Goal: Find specific page/section: Find specific page/section

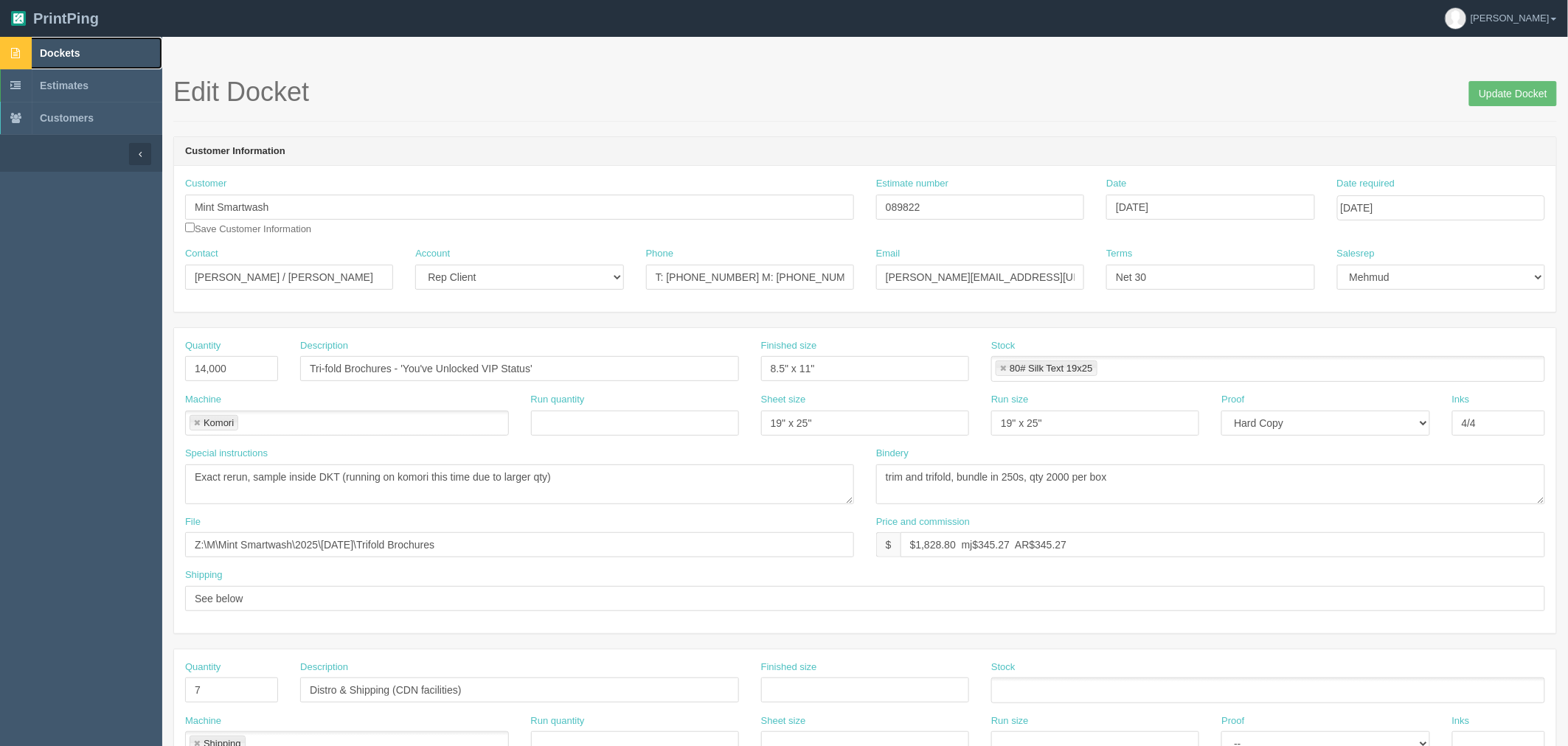
click at [63, 54] on span "Dockets" at bounding box center [59, 53] width 39 height 12
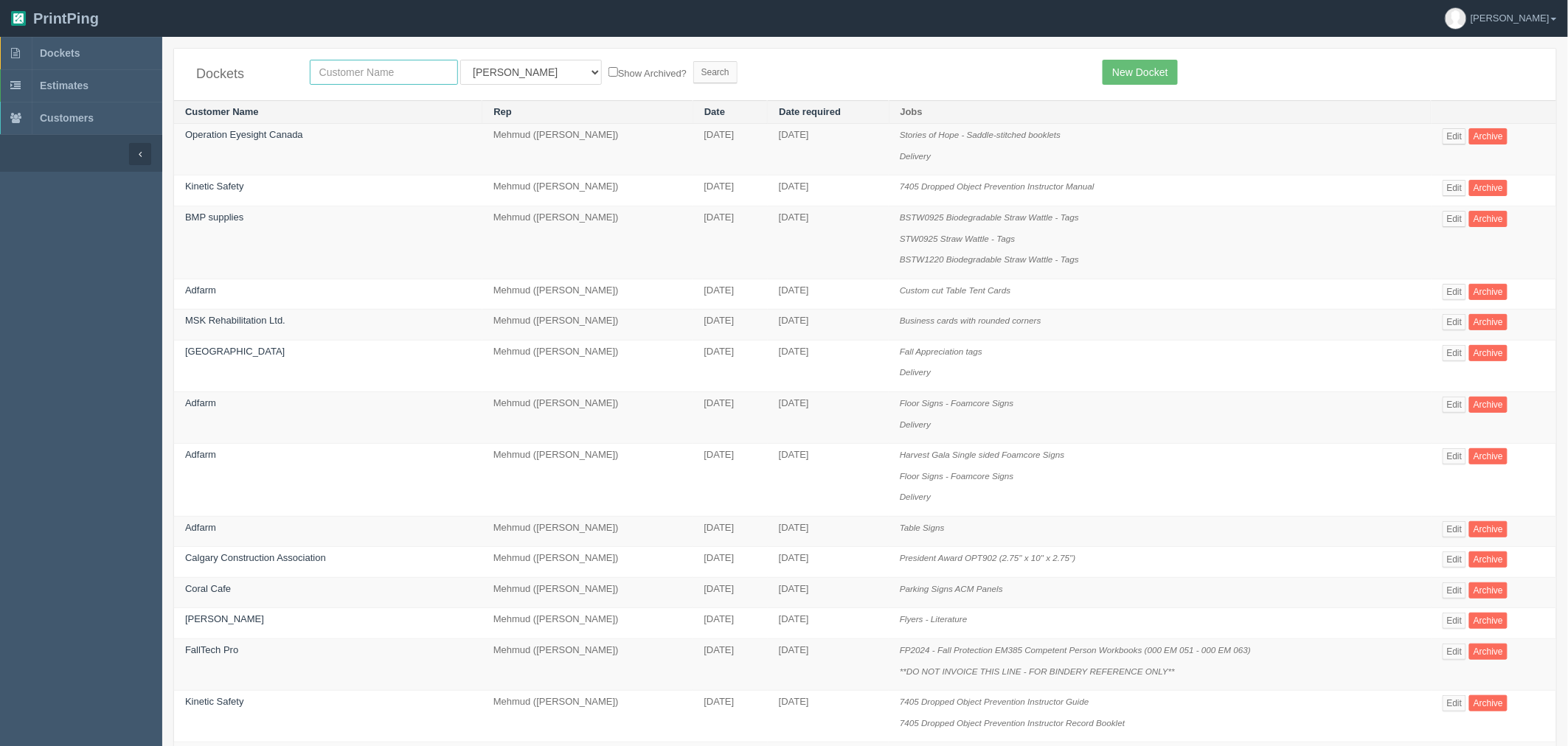
click at [384, 73] on input "text" at bounding box center [384, 73] width 148 height 25
type input "constru"
click at [693, 62] on input "Search" at bounding box center [715, 73] width 44 height 22
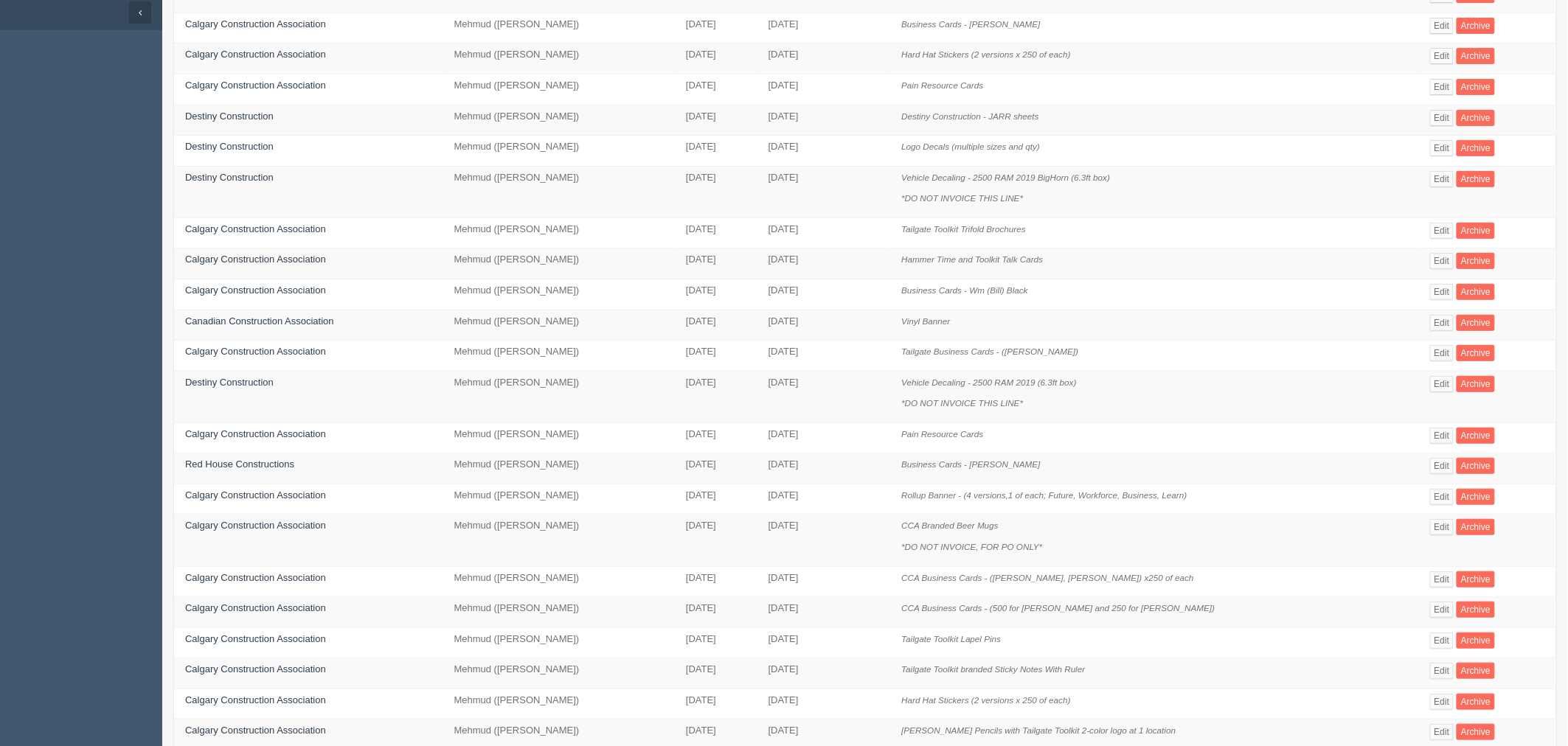
scroll to position [163, 0]
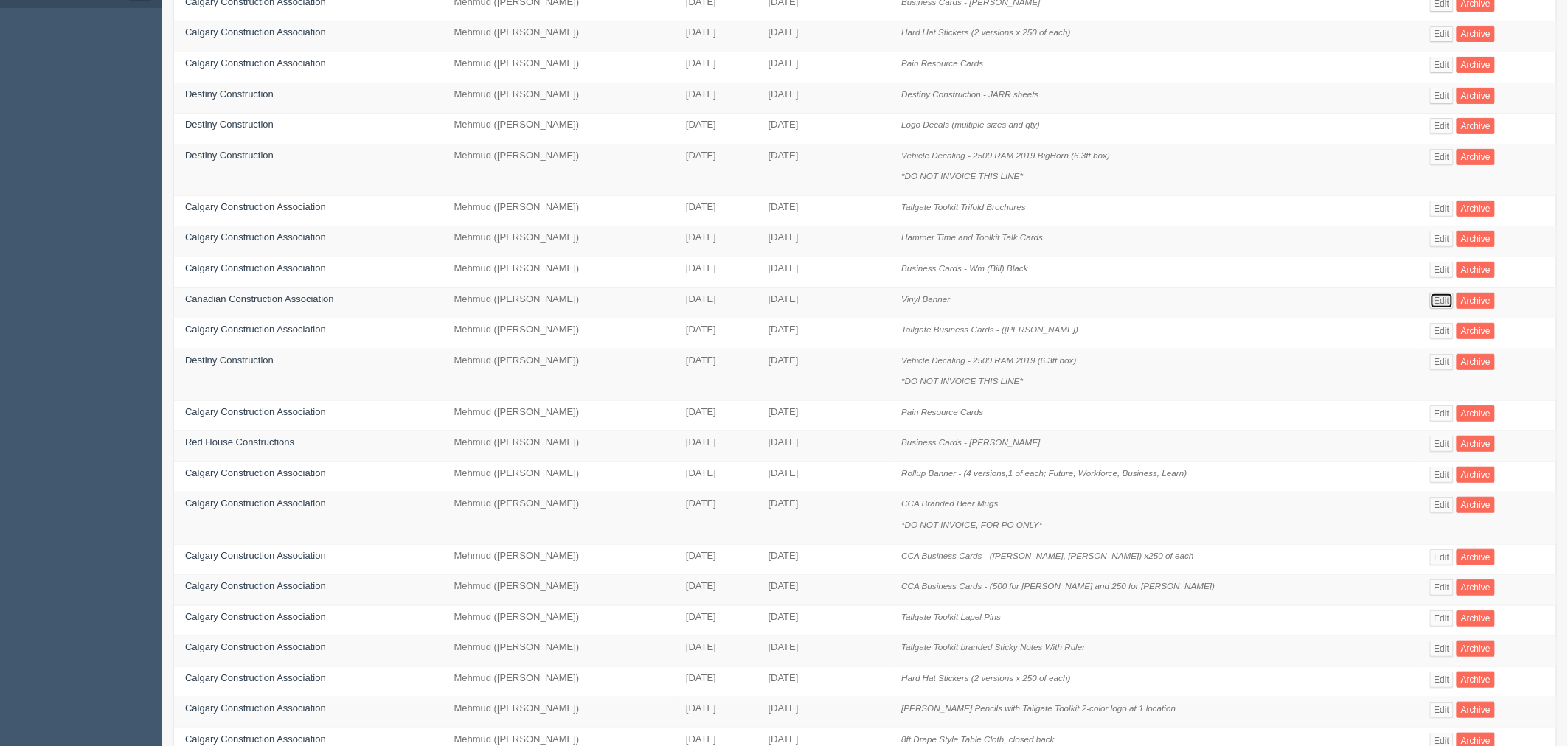
click at [1439, 297] on link "Edit" at bounding box center [1442, 301] width 24 height 17
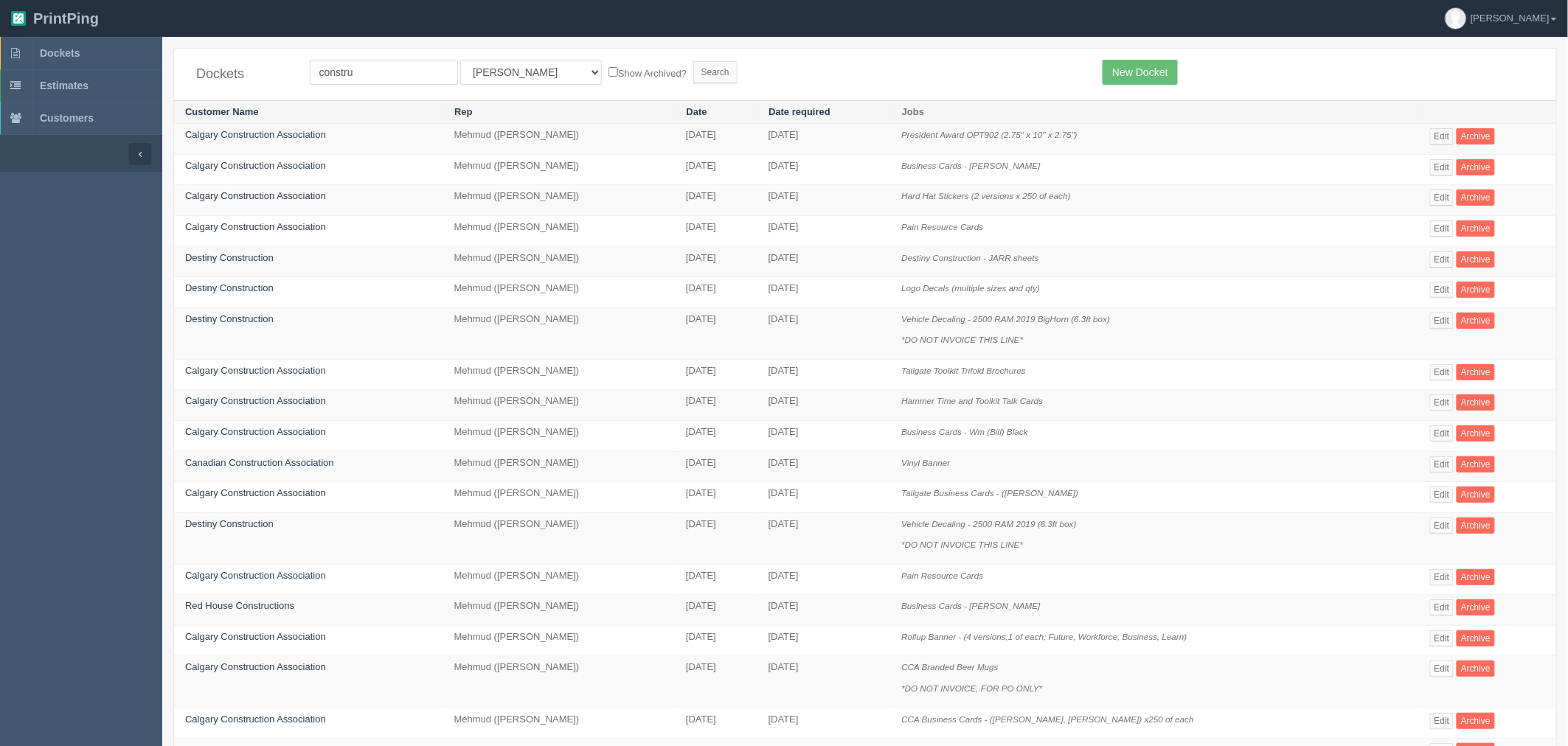
scroll to position [163, 0]
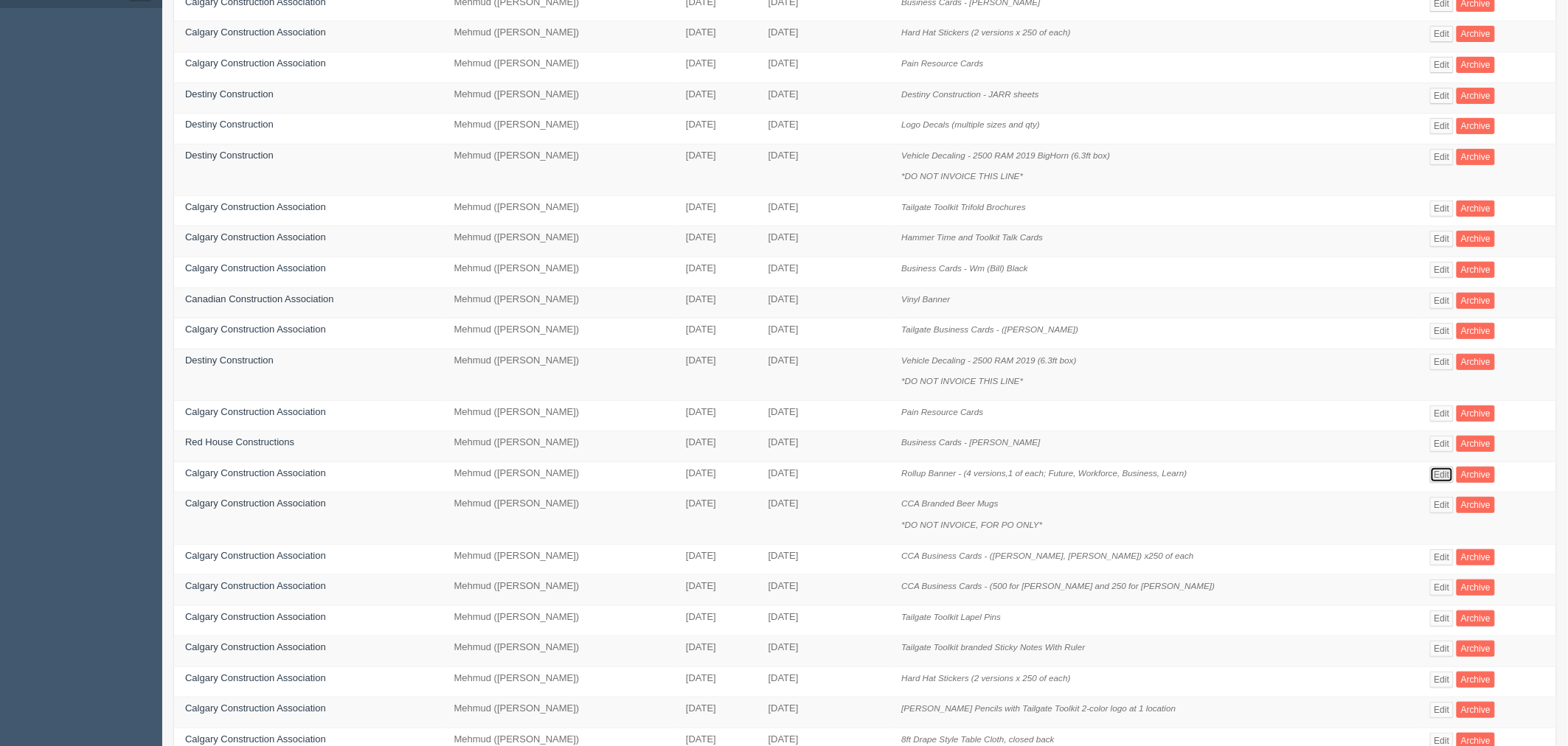
click at [1437, 477] on link "Edit" at bounding box center [1442, 474] width 24 height 17
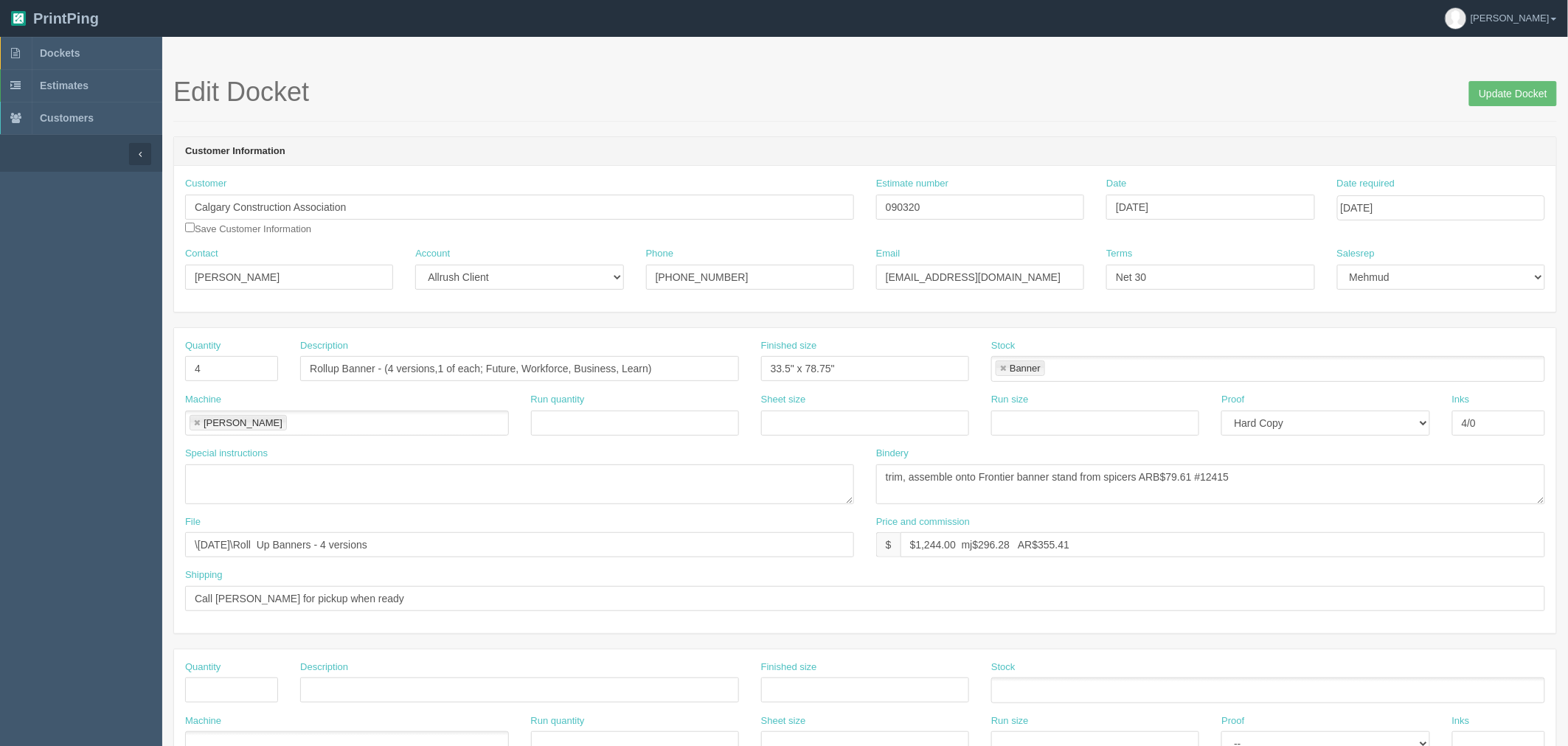
scroll to position [594, 0]
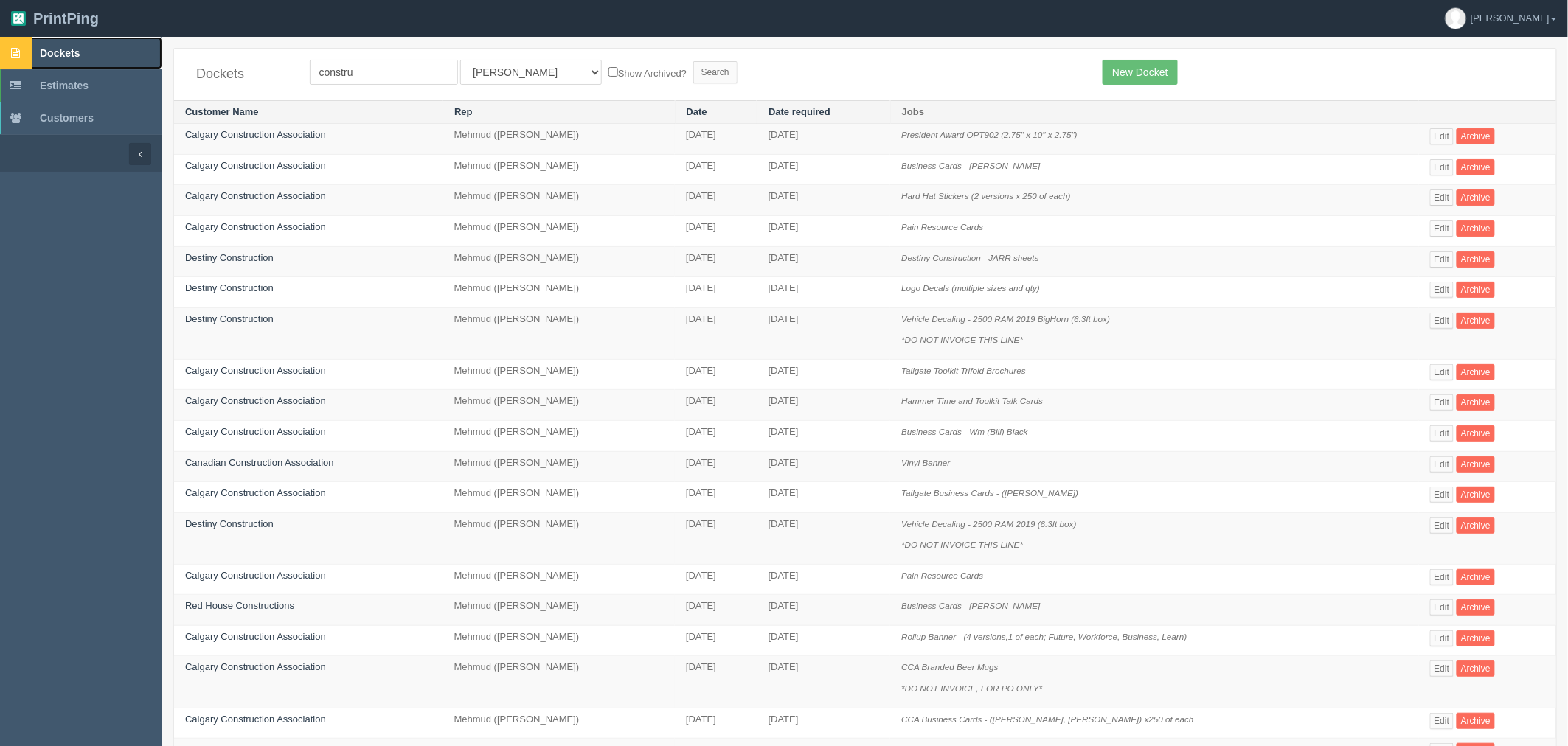
click at [90, 62] on link "Dockets" at bounding box center [81, 53] width 162 height 32
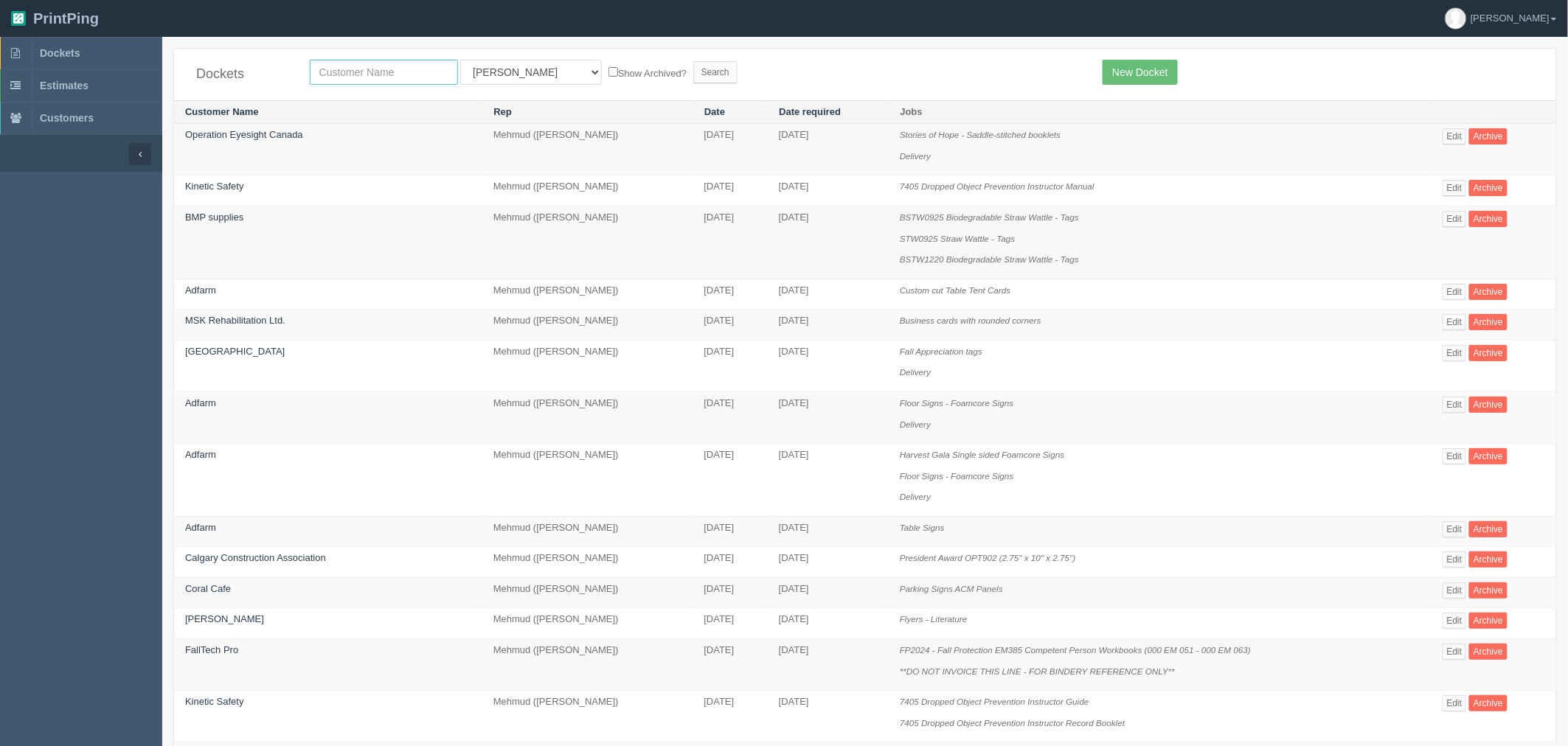
drag, startPoint x: 381, startPoint y: 68, endPoint x: 388, endPoint y: 70, distance: 7.3
click at [381, 68] on input "text" at bounding box center [384, 73] width 148 height 25
type input "mountain"
click at [693, 62] on input "Search" at bounding box center [715, 73] width 44 height 22
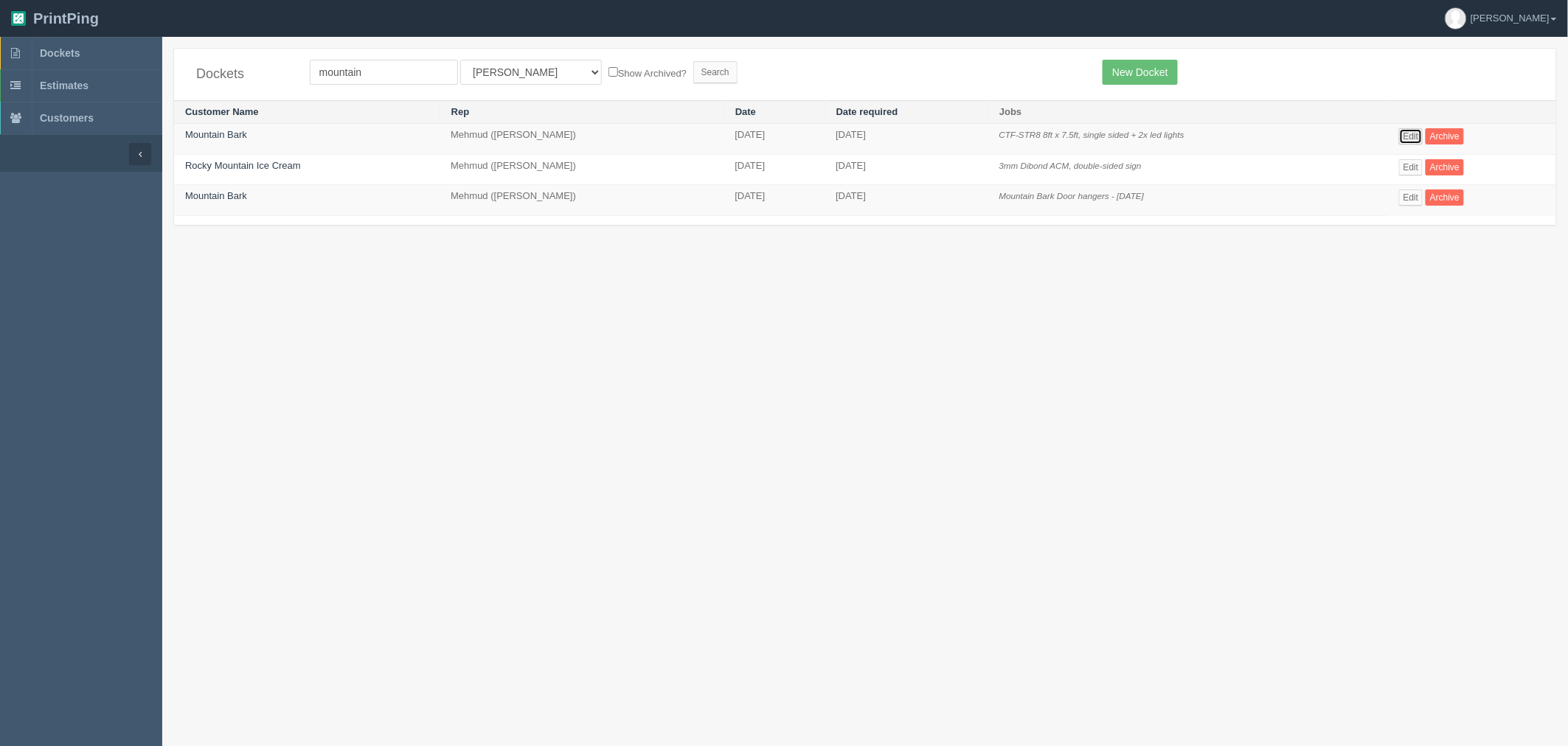
click at [1412, 137] on link "Edit" at bounding box center [1411, 137] width 24 height 17
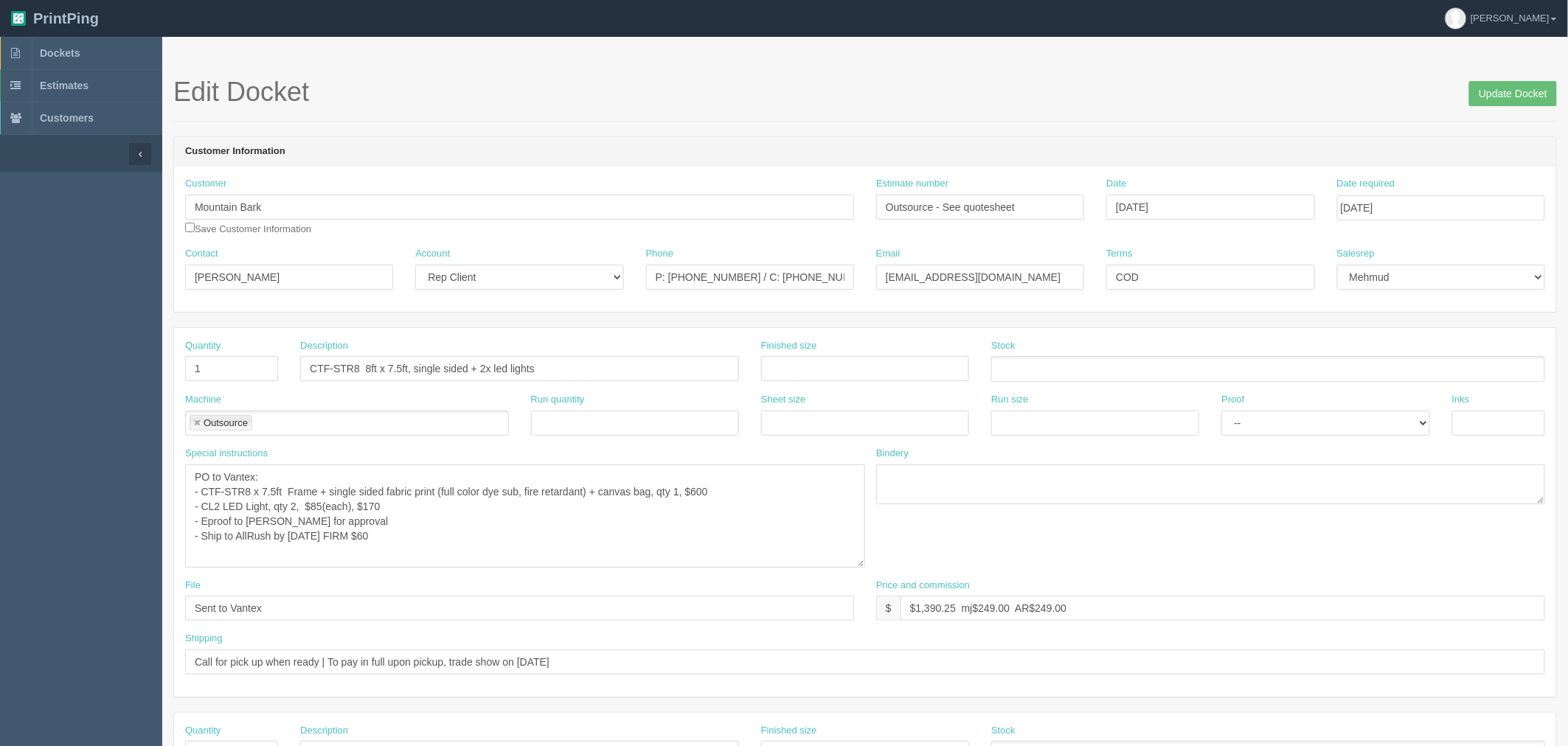
drag, startPoint x: 850, startPoint y: 501, endPoint x: 858, endPoint y: 600, distance: 99.3
click at [858, 568] on textarea "PO to Vantex: - CTF-STR8 x 7.5ft Frame + single sided fabric print (full color …" at bounding box center [524, 515] width 680 height 103
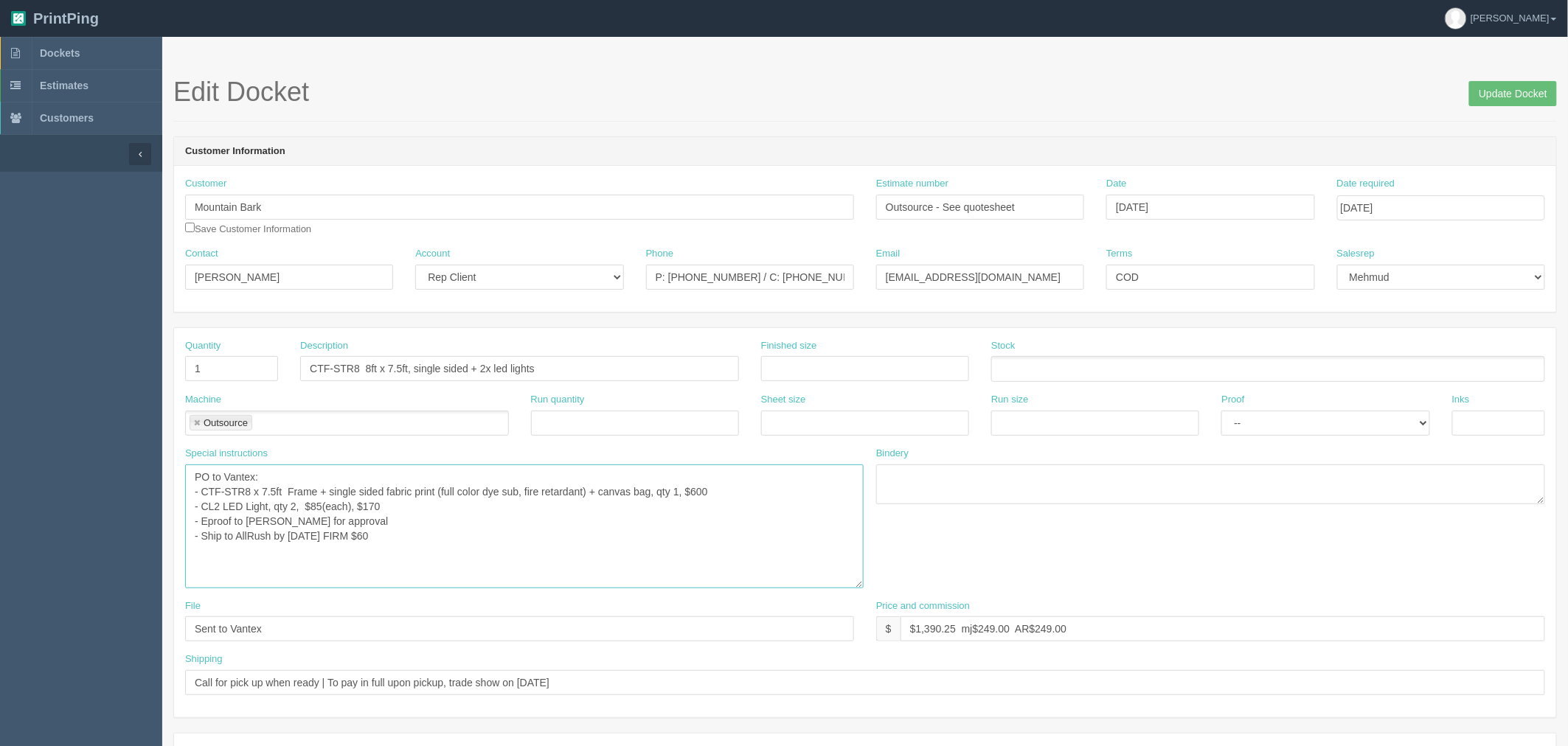
click at [564, 517] on textarea "PO to Vantex: - CTF-STR8 x 7.5ft Frame + single sided fabric print (full color …" at bounding box center [523, 526] width 678 height 124
click at [94, 53] on link "Dockets" at bounding box center [81, 53] width 162 height 32
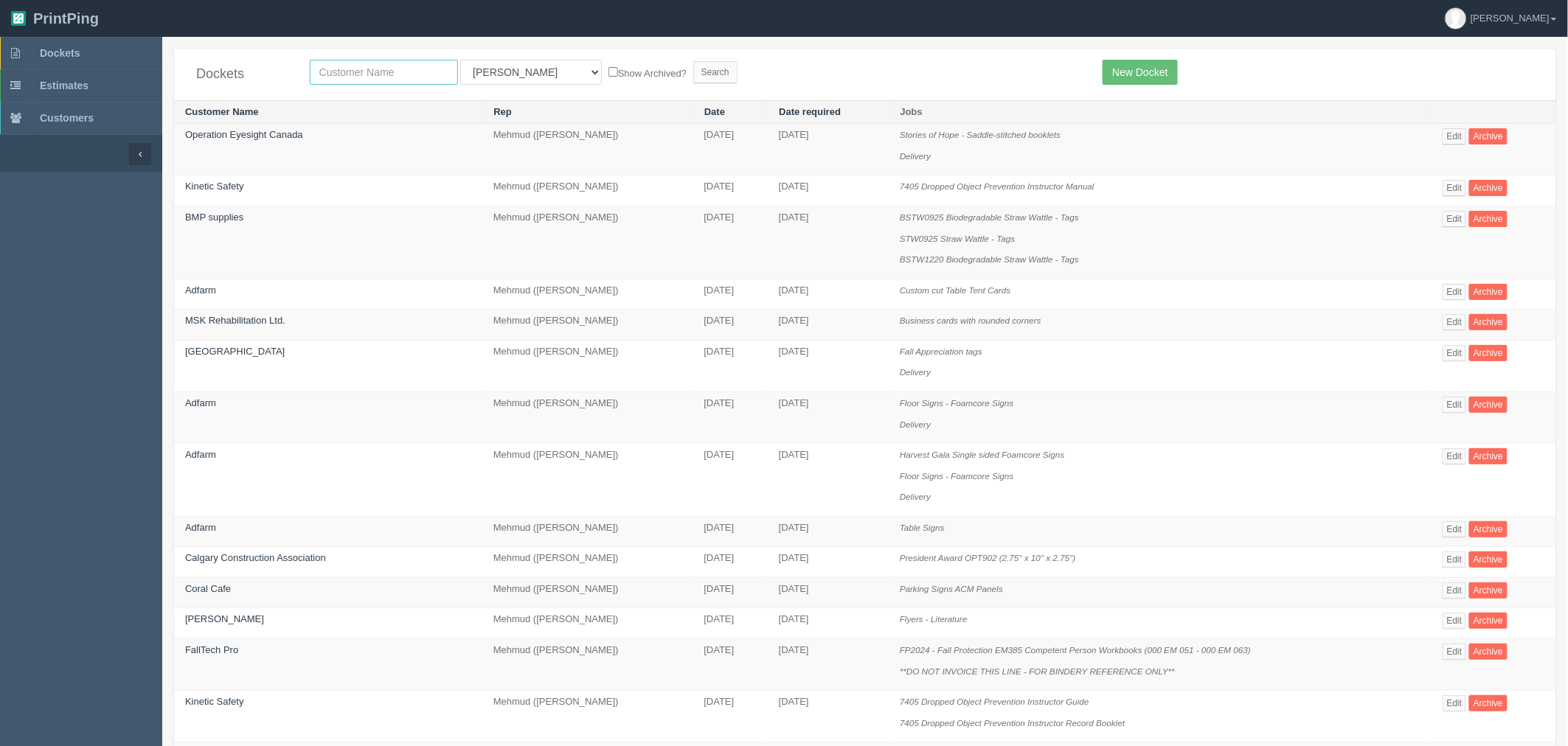
click at [398, 77] on input "text" at bounding box center [384, 73] width 148 height 25
type input "willow"
click at [693, 62] on input "Search" at bounding box center [715, 73] width 44 height 22
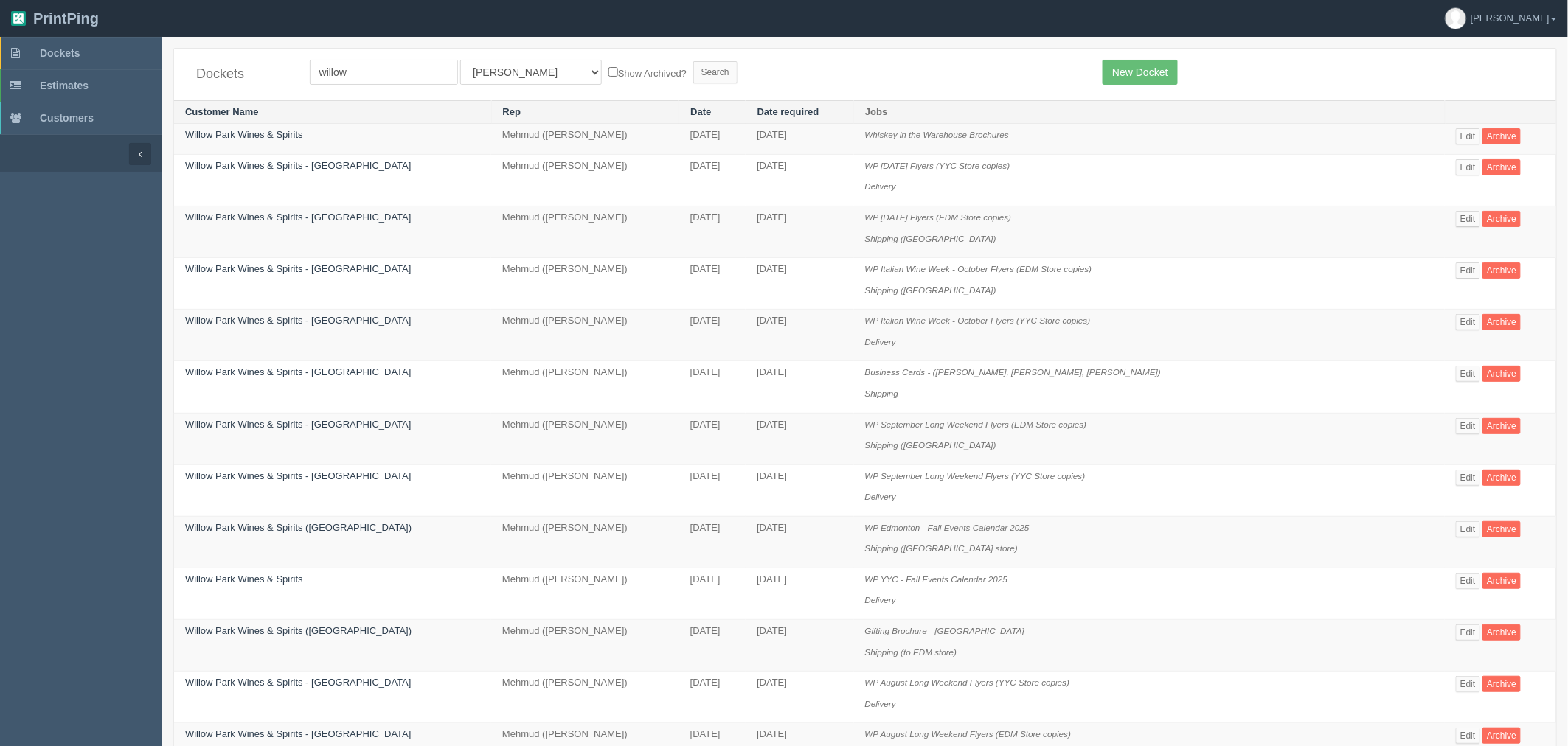
scroll to position [777, 0]
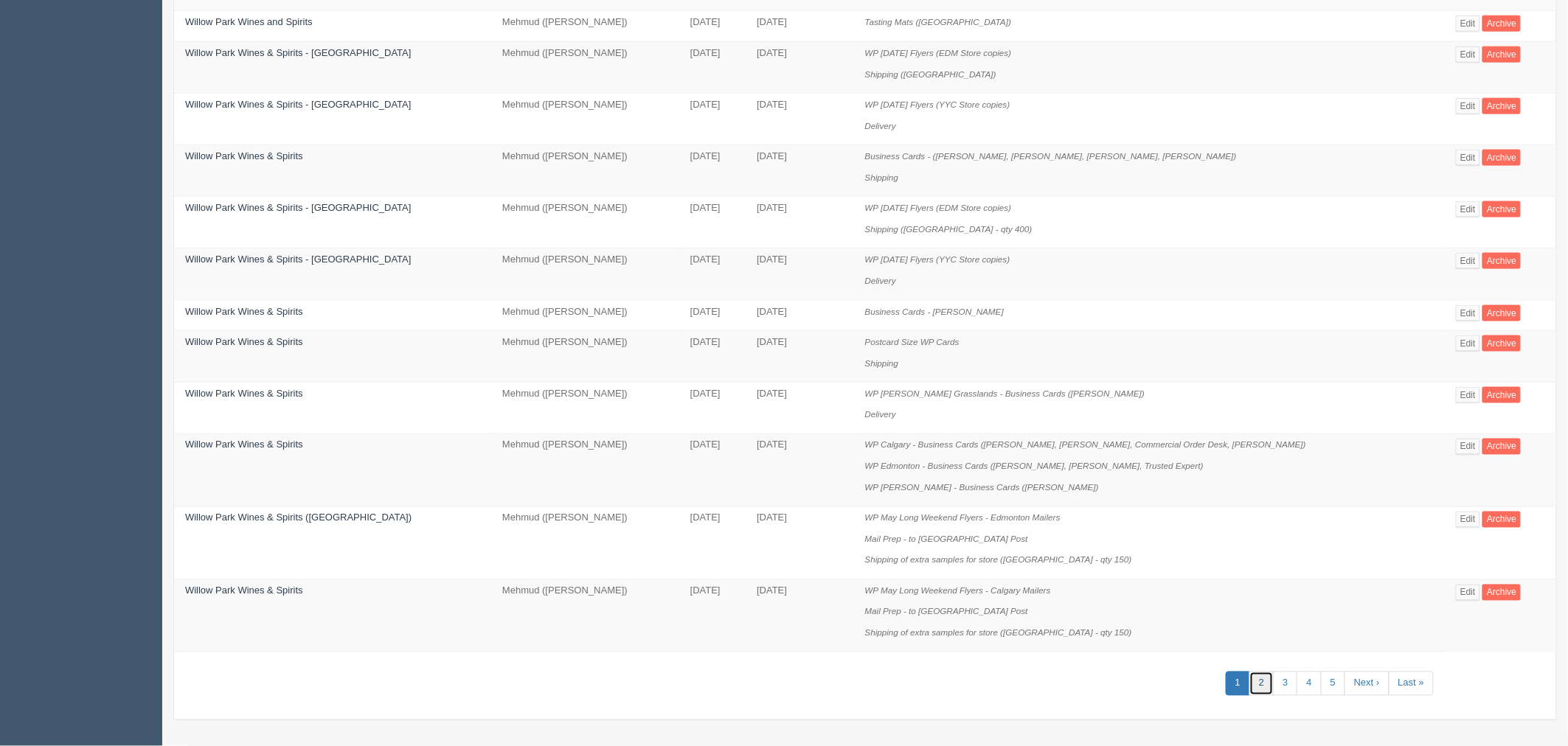
click at [1257, 688] on link "2" at bounding box center [1261, 684] width 24 height 24
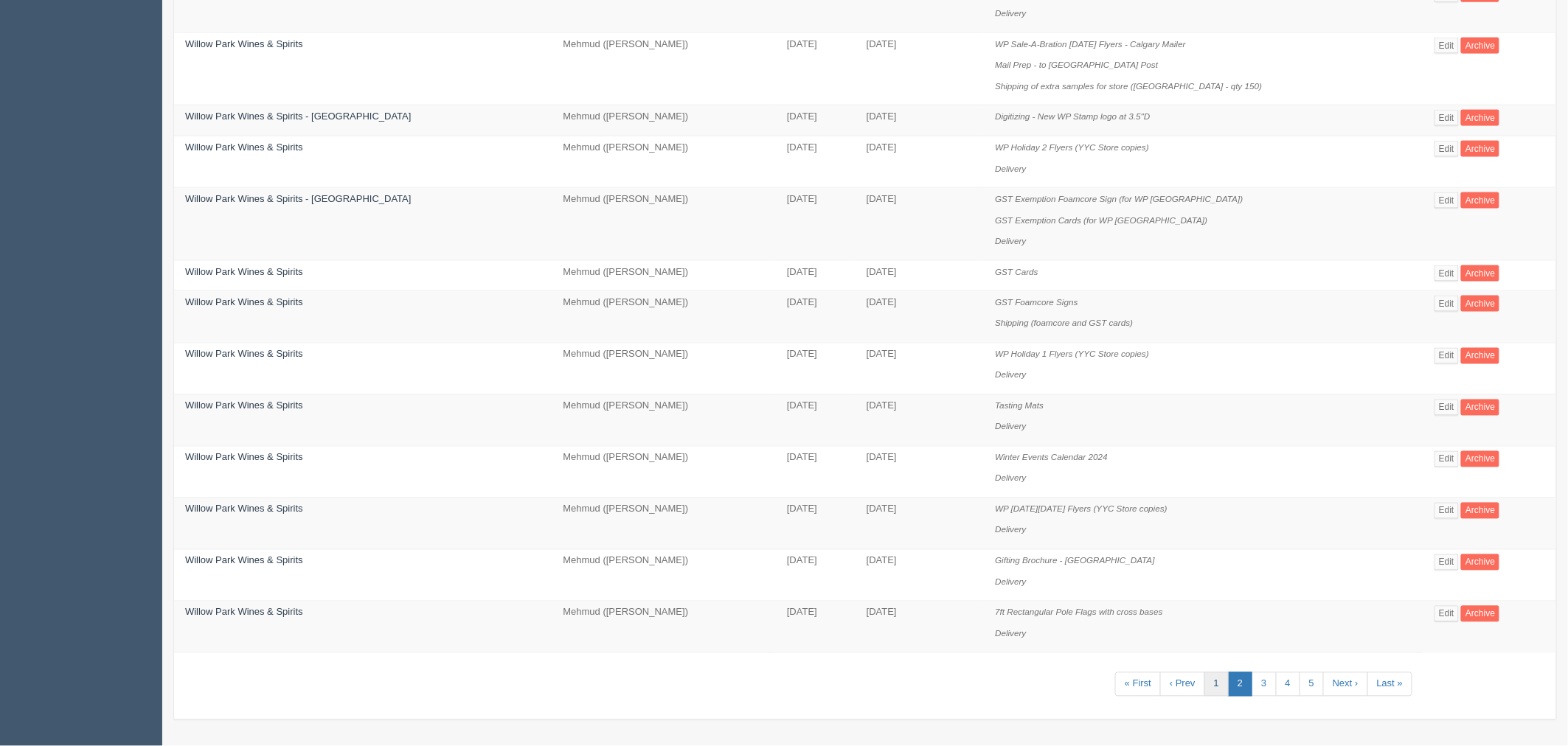
scroll to position [885, 0]
click at [1251, 687] on link "3" at bounding box center [1263, 684] width 24 height 24
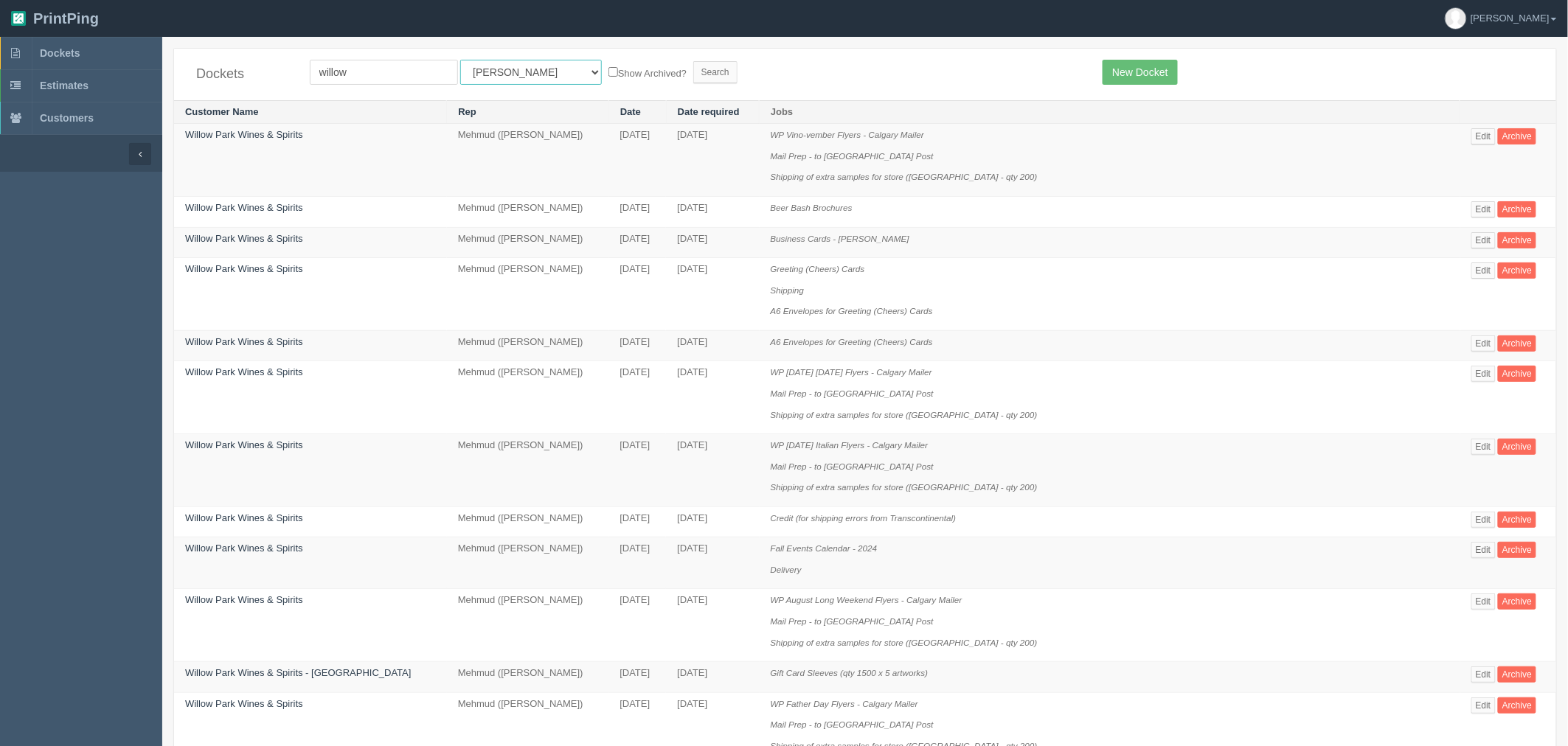
drag, startPoint x: 497, startPoint y: 71, endPoint x: 494, endPoint y: 84, distance: 13.3
click at [497, 71] on select "All Users Ali Ali Test 1 Aly Amy Ankit Arif Brandon Dan France Greg Jim Mark Ma…" at bounding box center [531, 73] width 141 height 25
select select "8"
click at [460, 60] on select "All Users Ali Ali Test 1 Aly Amy Ankit Arif Brandon Dan France Greg Jim Mark Ma…" at bounding box center [531, 73] width 141 height 25
drag, startPoint x: 369, startPoint y: 73, endPoint x: 4, endPoint y: 17, distance: 369.3
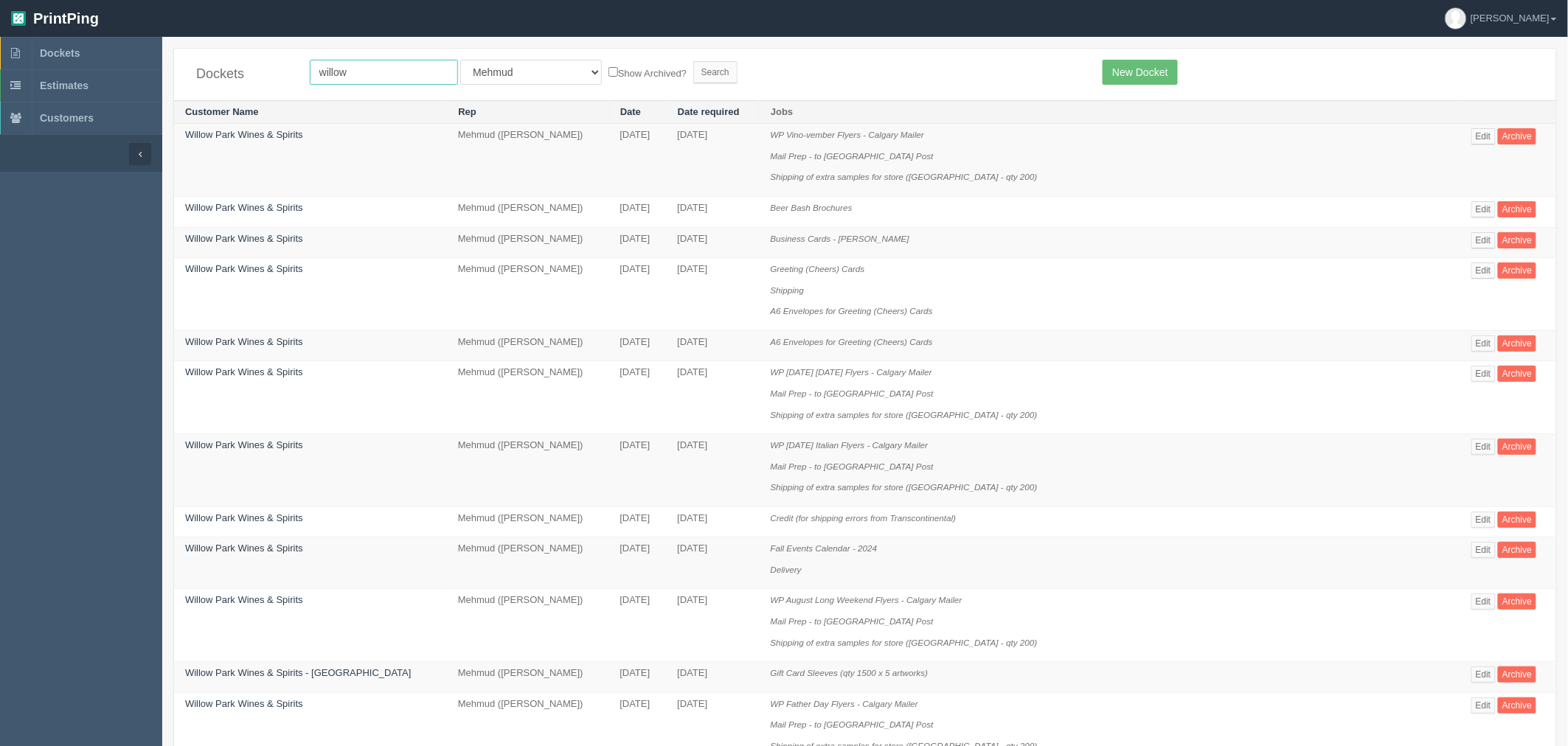
type input "auction"
click at [693, 62] on input "Search" at bounding box center [715, 73] width 44 height 22
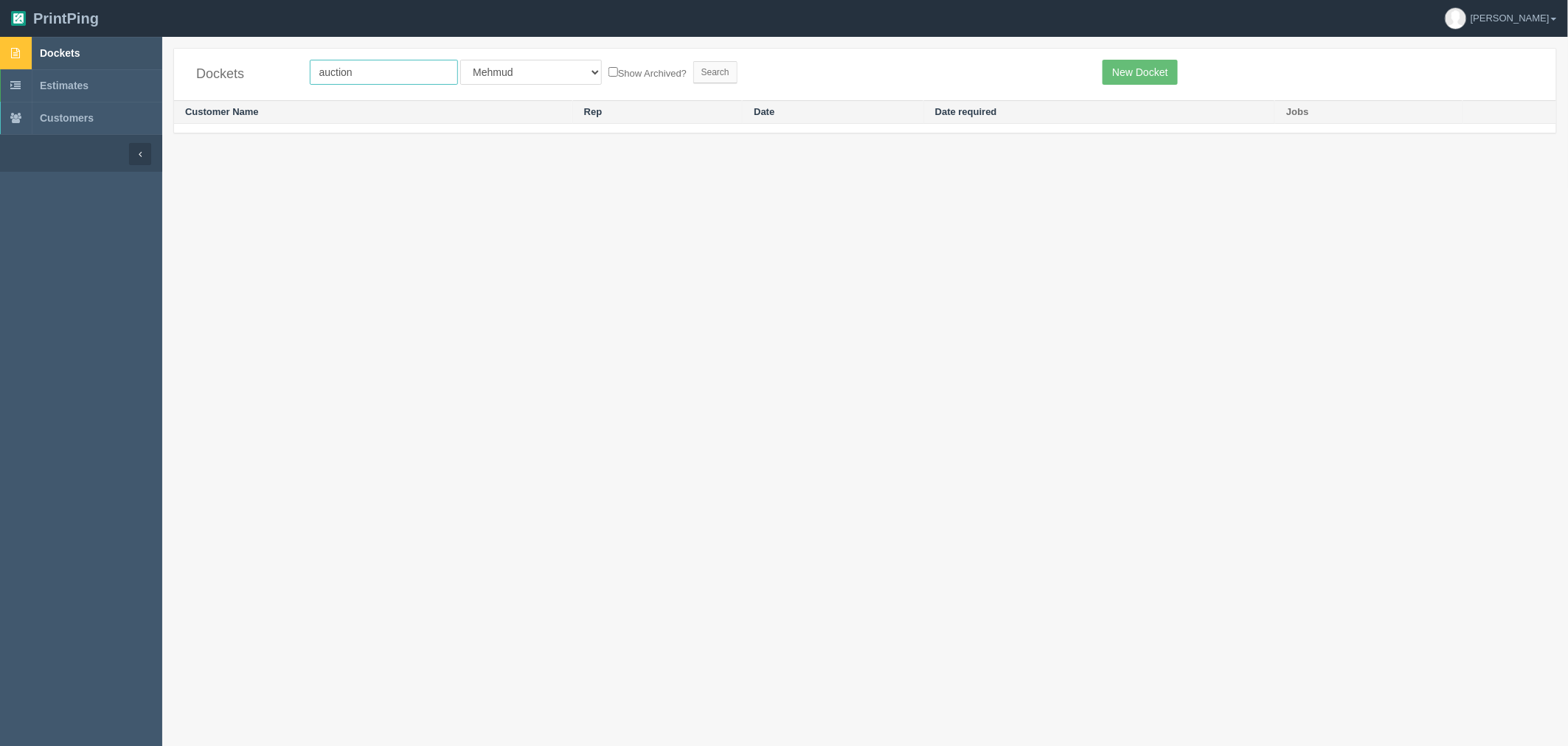
drag, startPoint x: 358, startPoint y: 71, endPoint x: 0, endPoint y: 39, distance: 359.4
click at [0, 39] on section "Dockets Estimates Customers" at bounding box center [784, 410] width 1568 height 746
type input "coop"
click at [693, 62] on input "Search" at bounding box center [715, 73] width 44 height 22
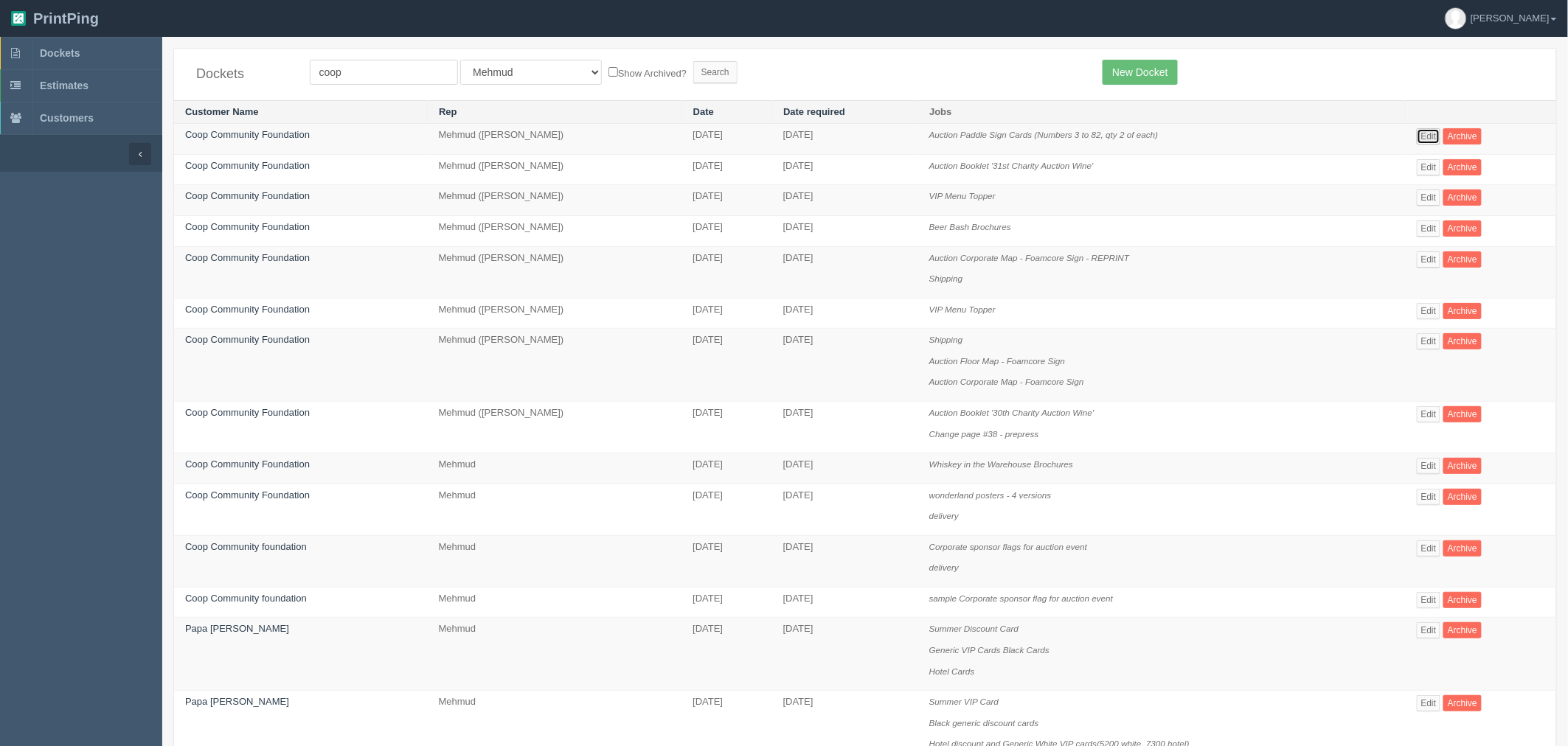
click at [1431, 137] on link "Edit" at bounding box center [1428, 137] width 24 height 17
